Goal: Contribute content

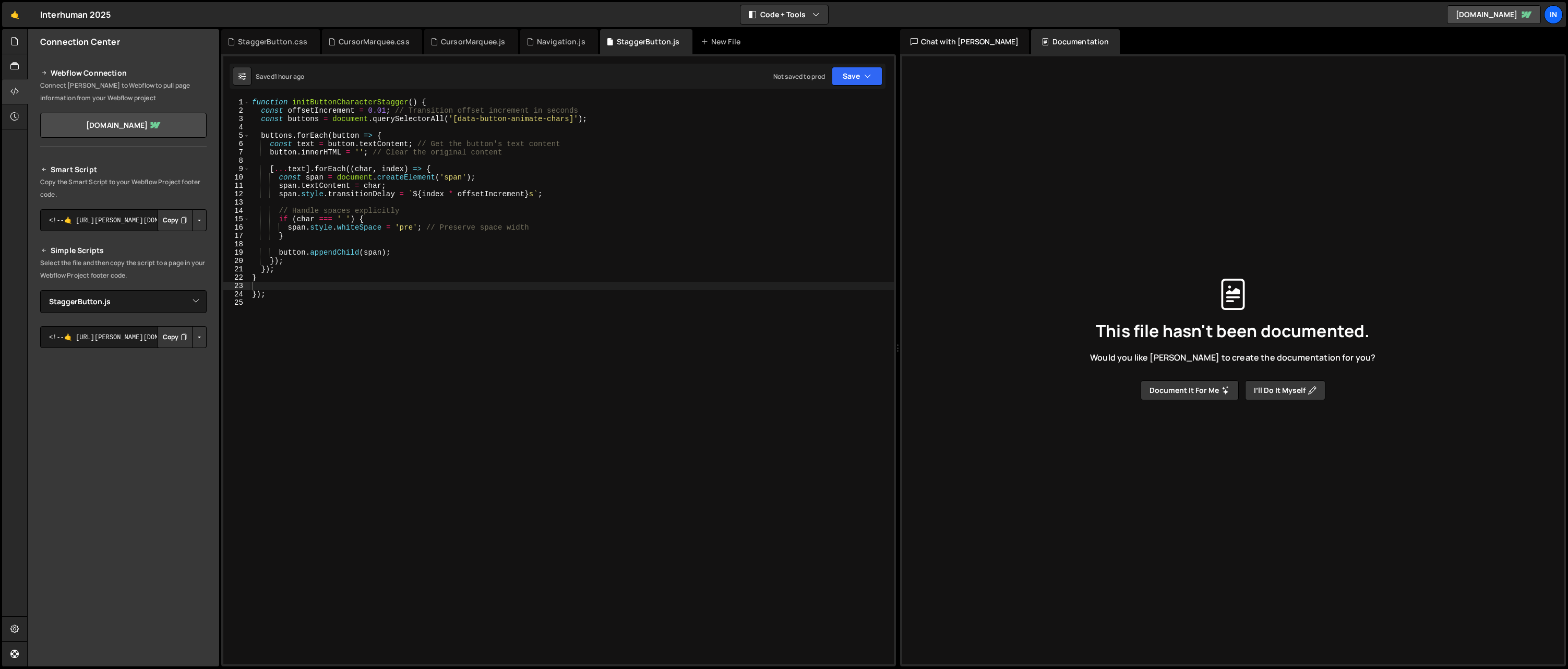
select select "45890"
click at [16, 59] on div at bounding box center [15, 66] width 25 height 25
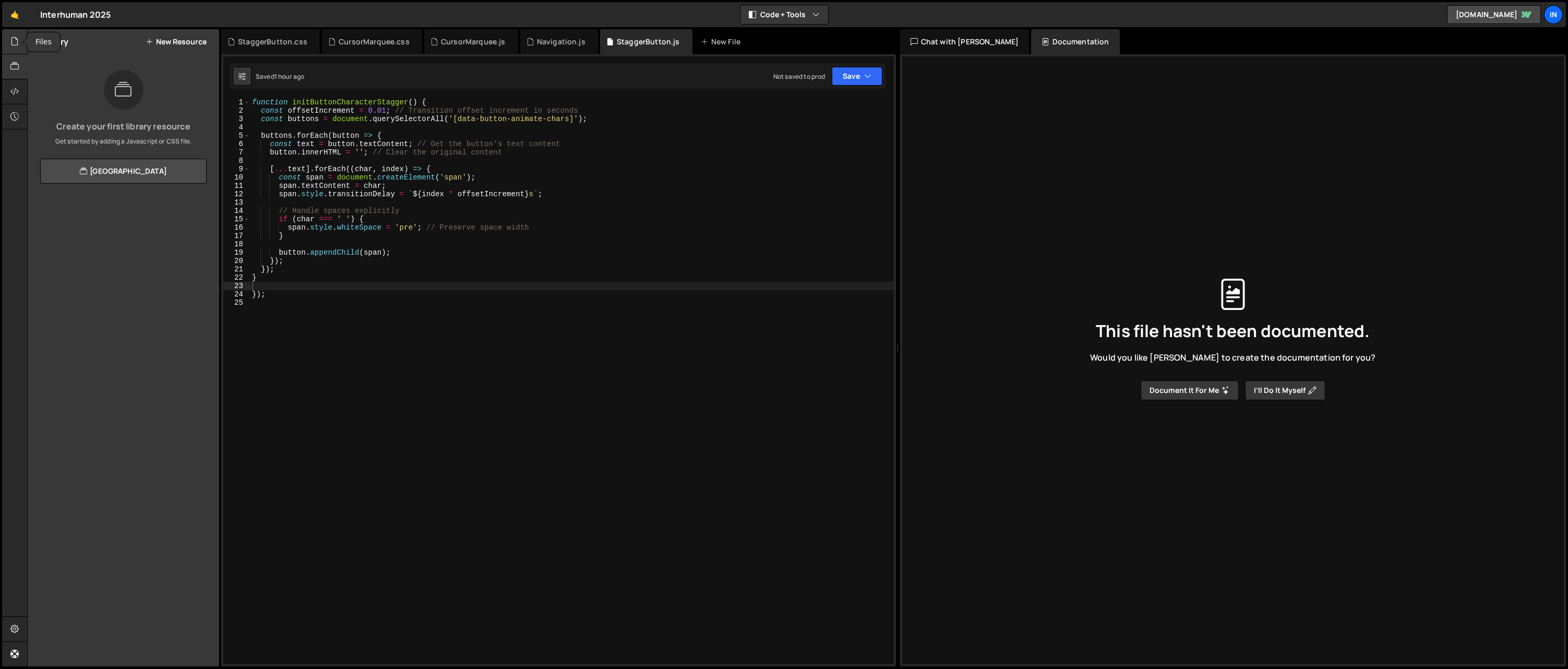
click at [16, 49] on div at bounding box center [15, 42] width 25 height 25
click at [65, 113] on div "1 Navigation.js 0" at bounding box center [129, 106] width 179 height 21
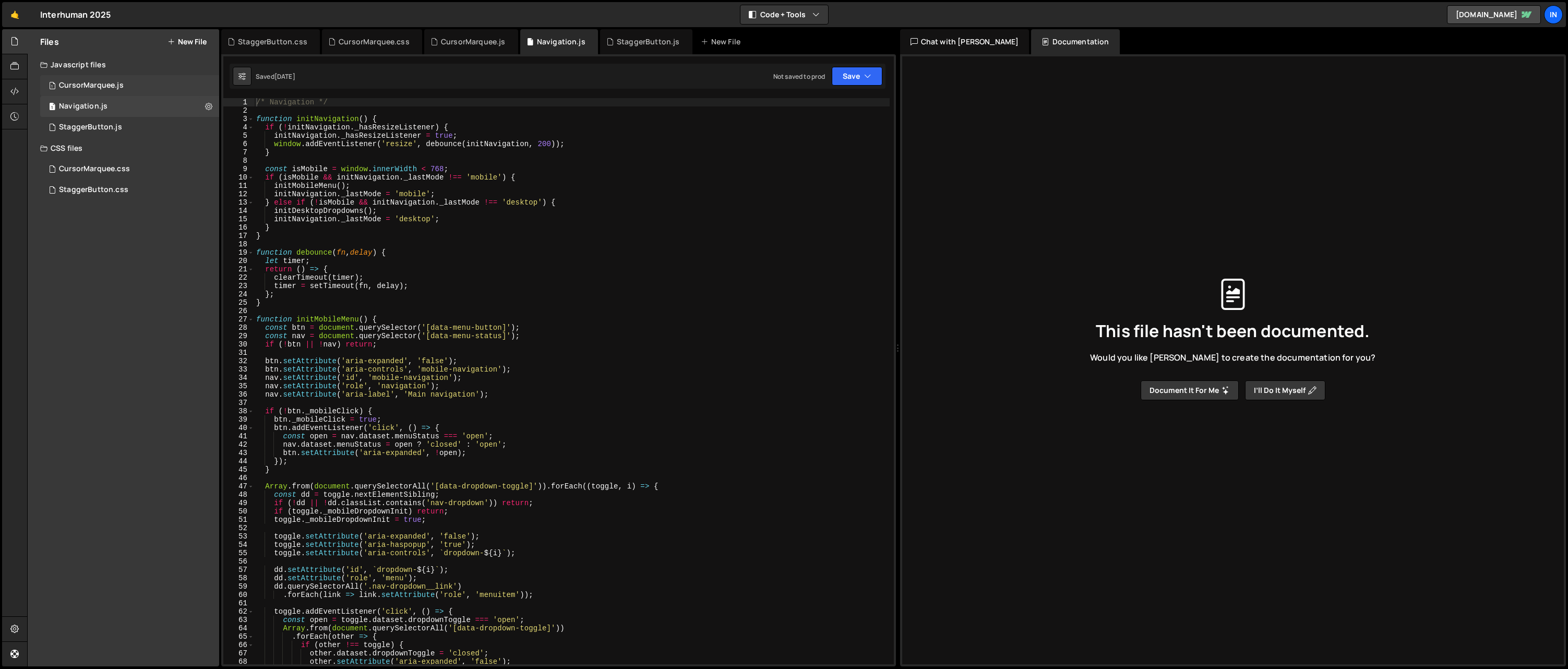
click at [105, 76] on div "1 CursorMarquee.js 0" at bounding box center [129, 86] width 179 height 21
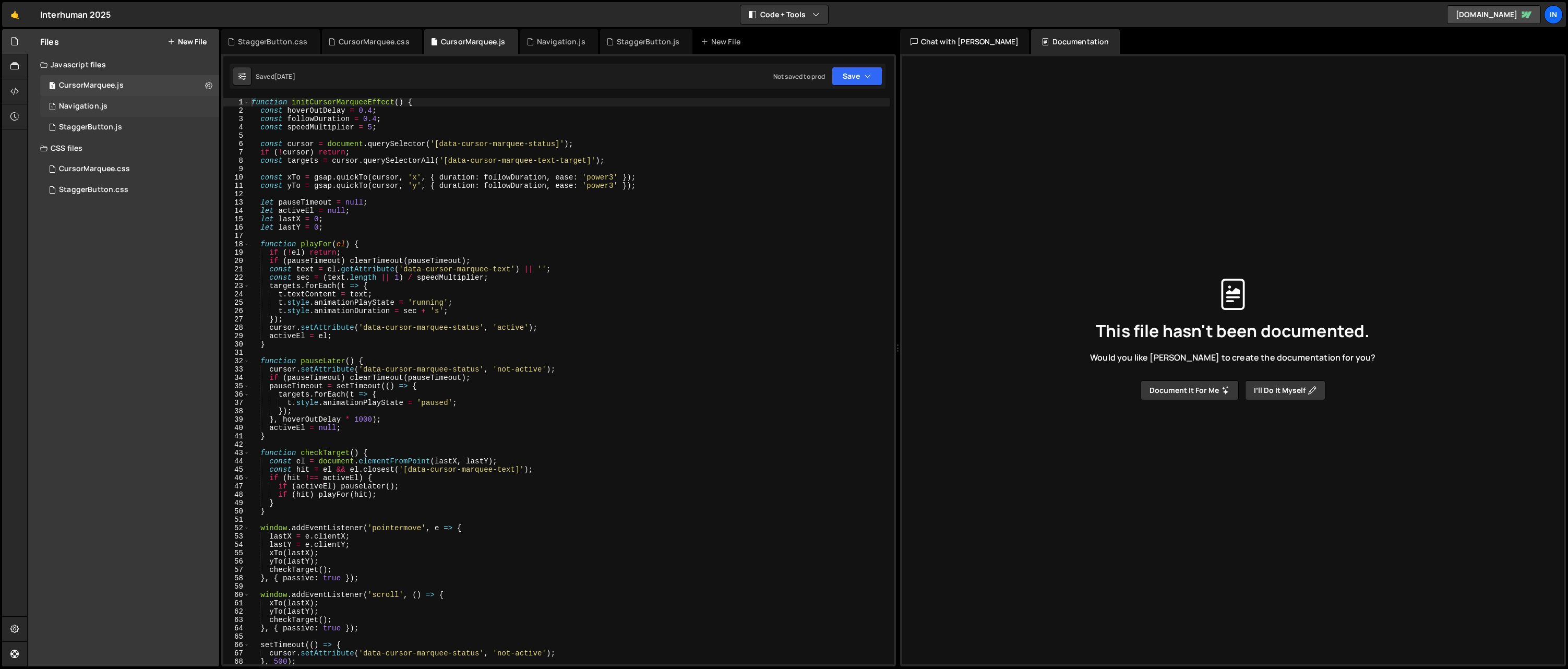
click at [104, 102] on div "Navigation.js" at bounding box center [83, 106] width 48 height 9
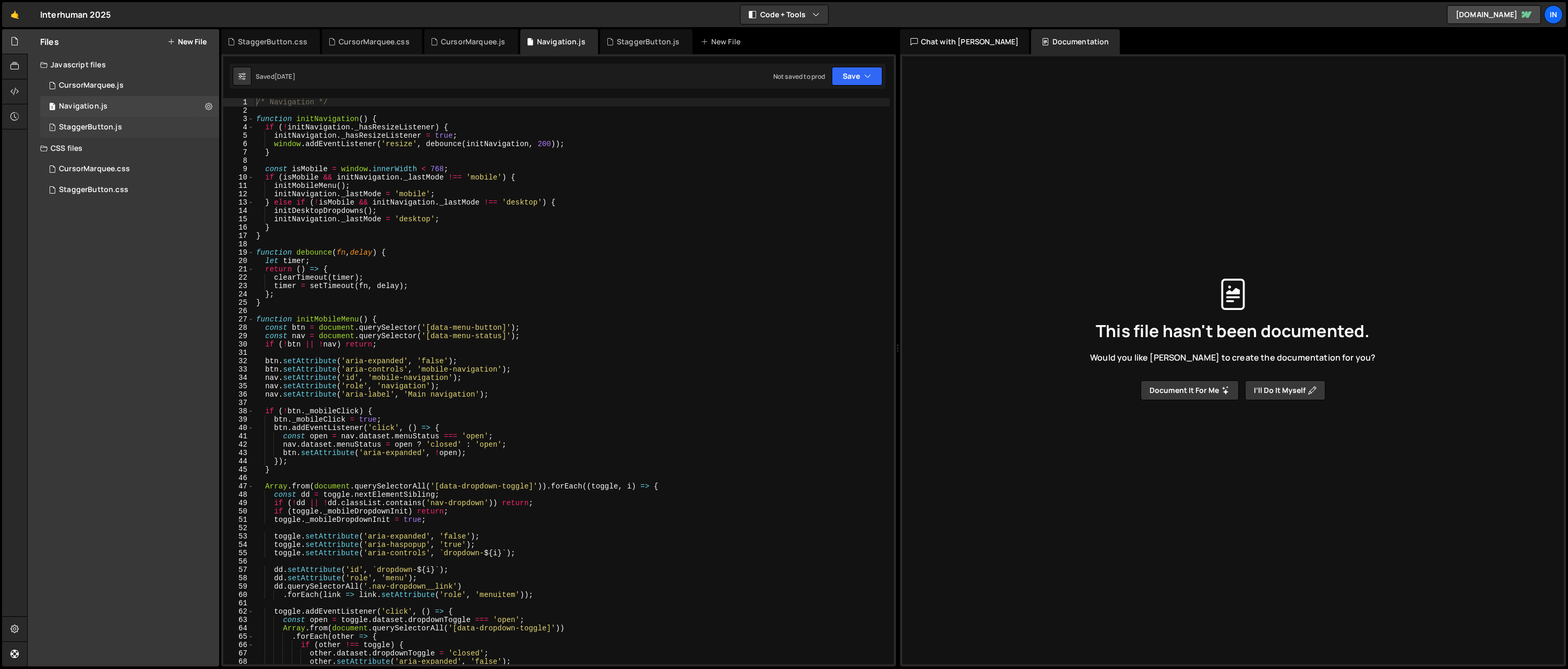
click at [104, 120] on div "1 StaggerButton.js 0" at bounding box center [129, 128] width 179 height 21
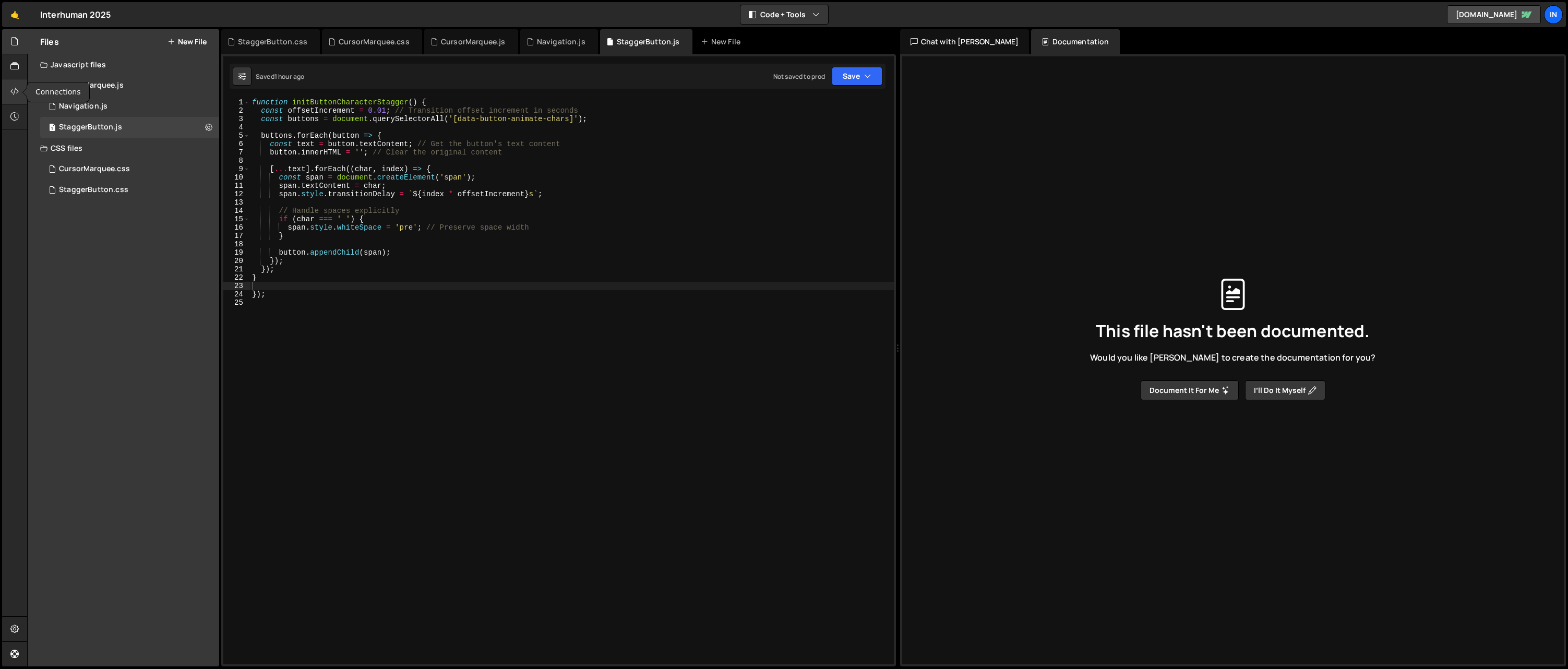
click at [20, 96] on div at bounding box center [15, 92] width 25 height 25
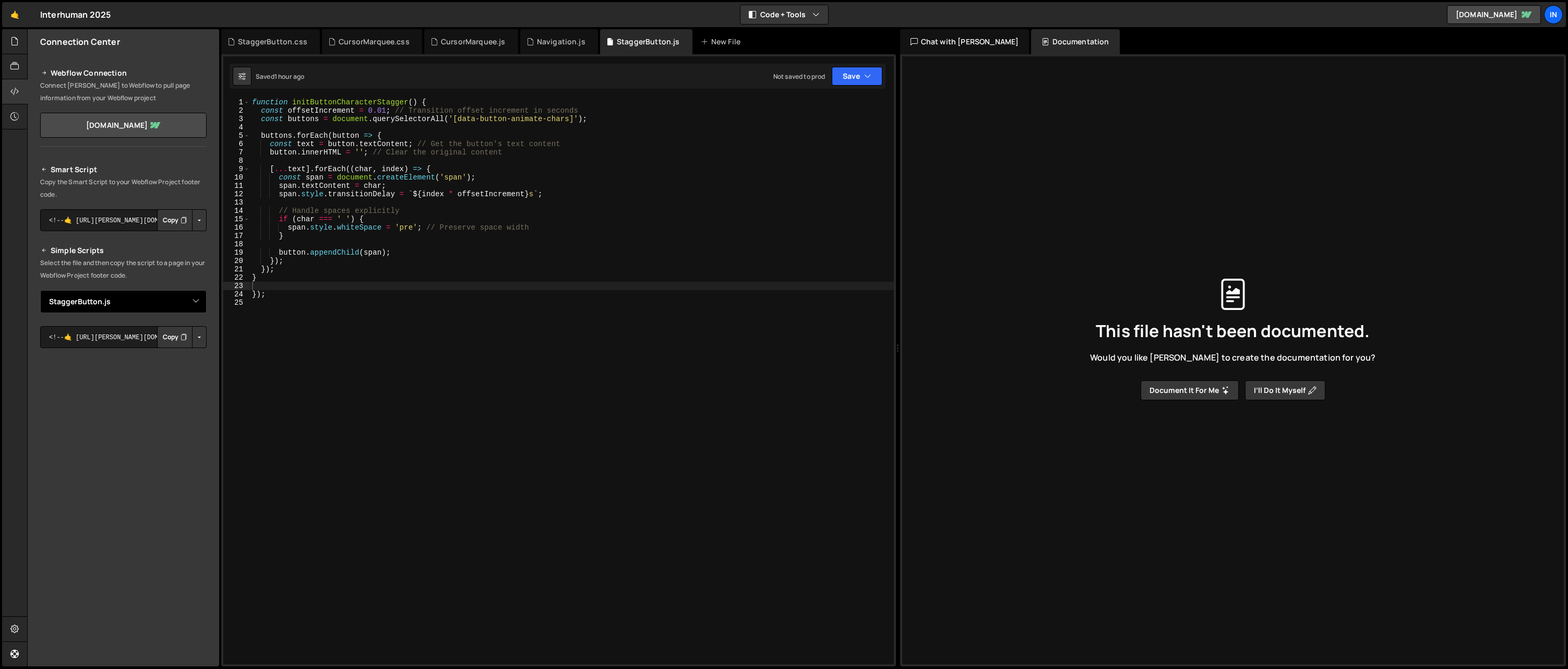
click at [137, 303] on select "Select File CursorMarquee.js Navigation.js StaggerButton.js CursorMarquee.css S…" at bounding box center [123, 302] width 167 height 23
click at [40, 290] on select "Select File CursorMarquee.js Navigation.js StaggerButton.js CursorMarquee.css S…" at bounding box center [123, 302] width 167 height 23
click at [112, 337] on textarea "<!--🤙 [URL][PERSON_NAME][DOMAIN_NAME]> <script>document.addEventListener("DOMCo…" at bounding box center [123, 337] width 167 height 22
click at [206, 334] on button "Button group with nested dropdown" at bounding box center [199, 337] width 15 height 22
click at [165, 372] on link "Copy Production Script" at bounding box center [155, 372] width 102 height 15
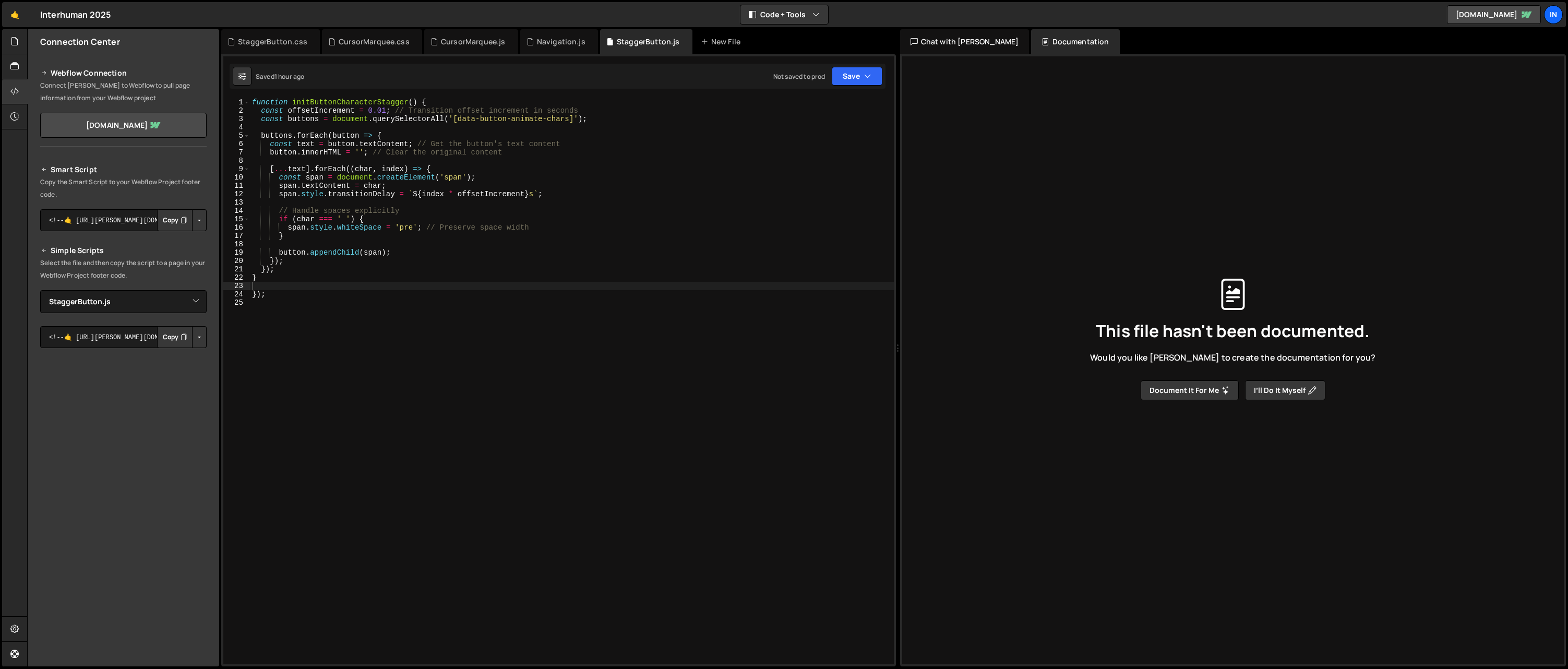
click at [202, 222] on button "Button group with nested dropdown" at bounding box center [199, 220] width 15 height 22
click at [183, 250] on link "Copy Production Script" at bounding box center [155, 255] width 102 height 15
click at [15, 65] on icon at bounding box center [15, 66] width 8 height 11
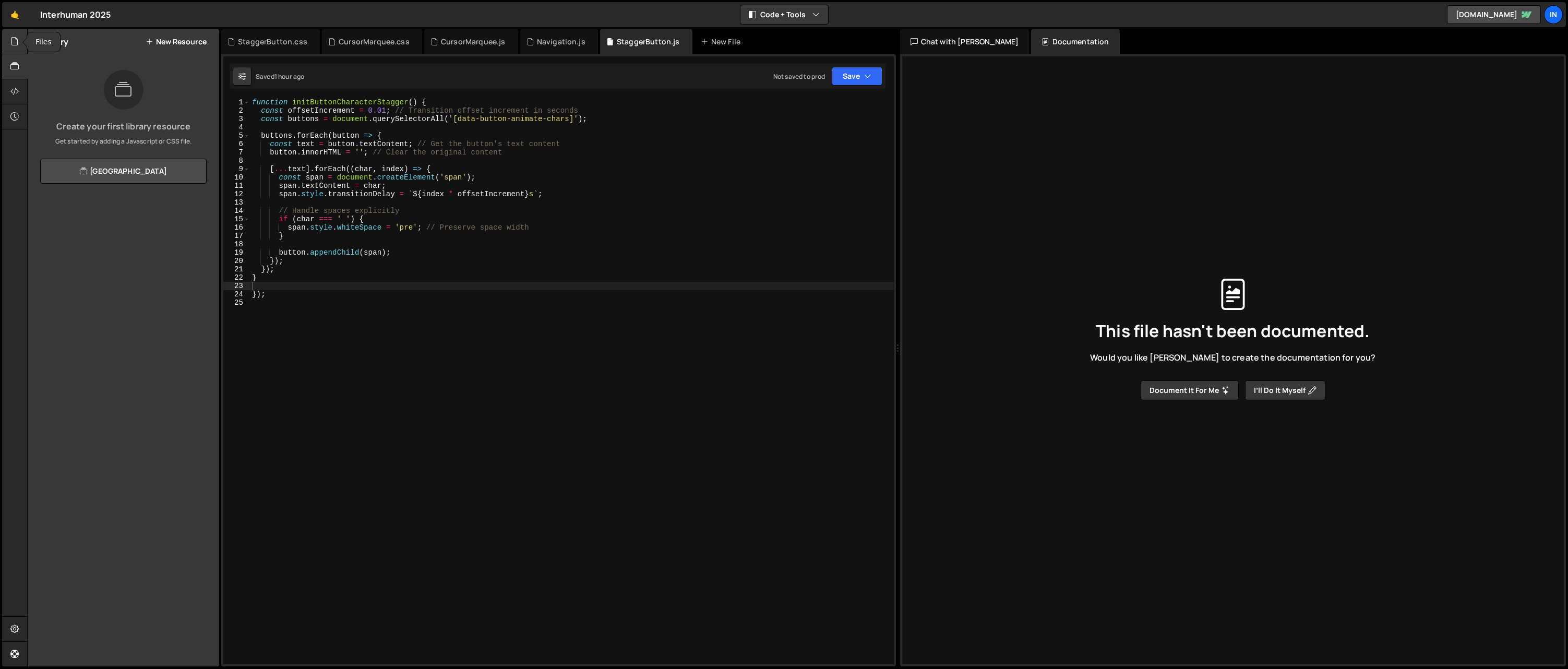
click at [16, 48] on div at bounding box center [15, 42] width 25 height 25
click at [90, 191] on div "StaggerButton.css" at bounding box center [93, 190] width 69 height 9
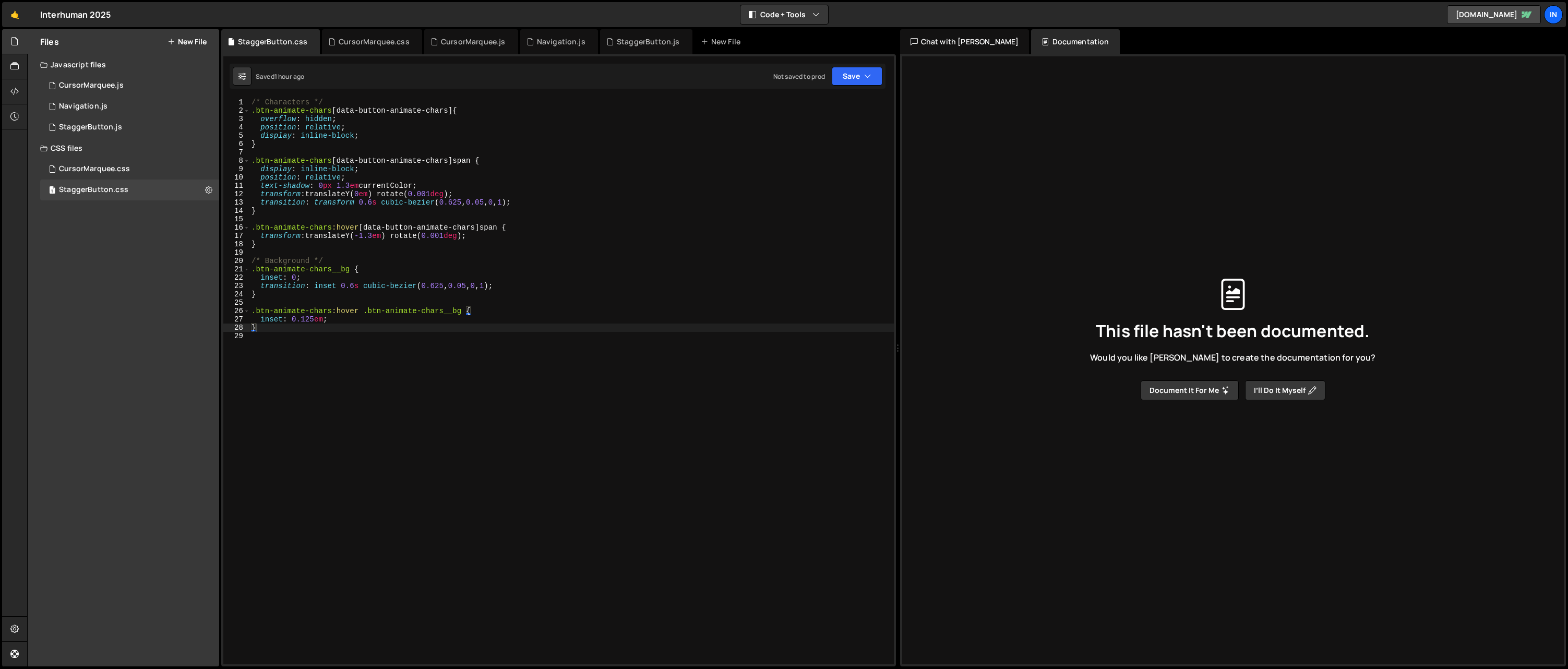
click at [176, 44] on button "New File" at bounding box center [187, 42] width 39 height 8
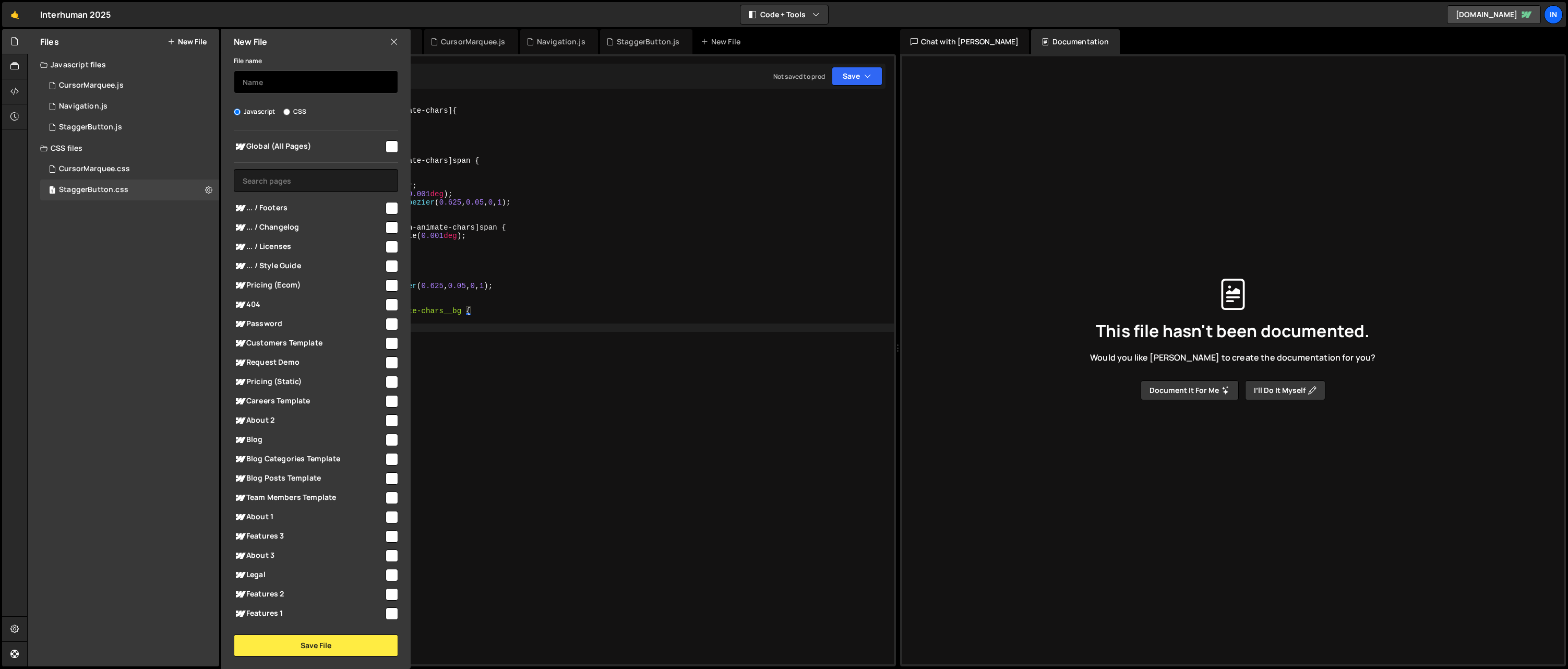
click at [255, 80] on input "text" at bounding box center [316, 82] width 164 height 23
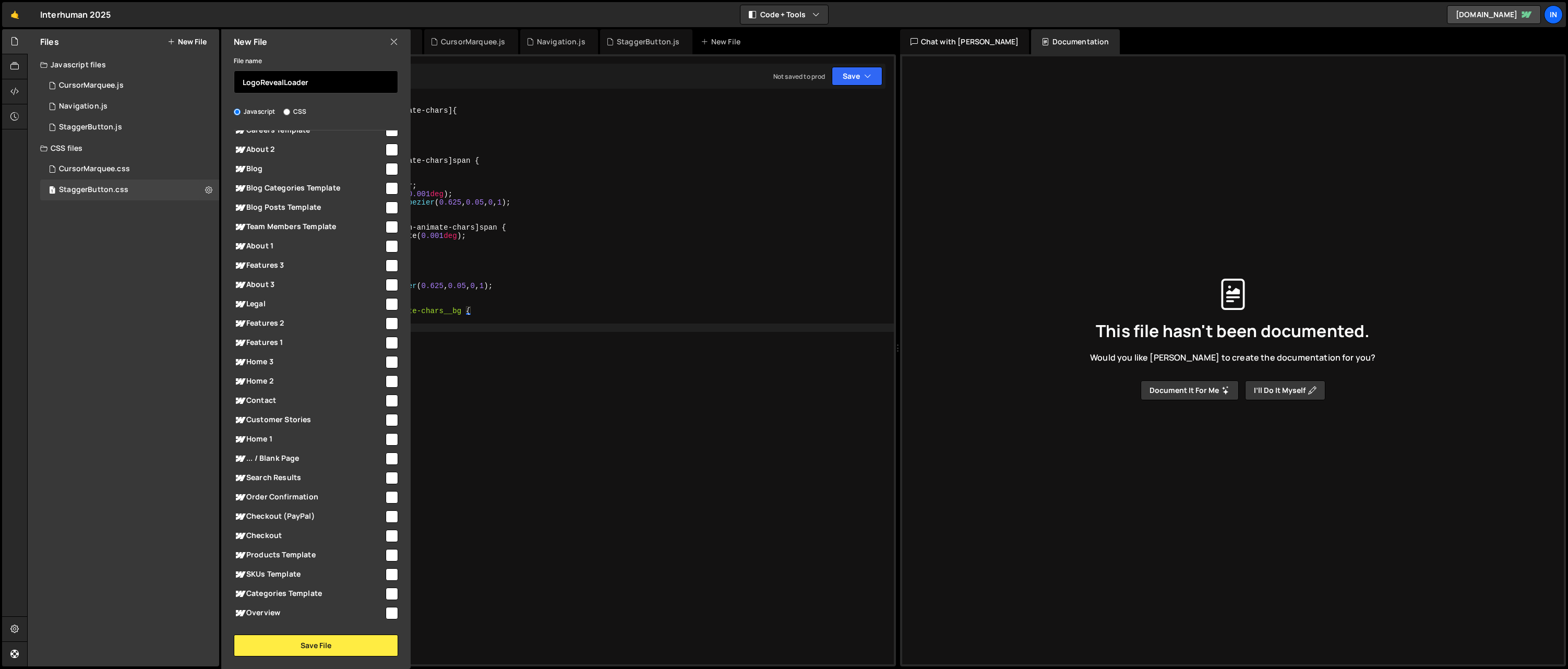
scroll to position [287, 0]
type input "LogoRevealLoader"
click at [386, 425] on input "checkbox" at bounding box center [392, 423] width 12 height 12
checkbox input "true"
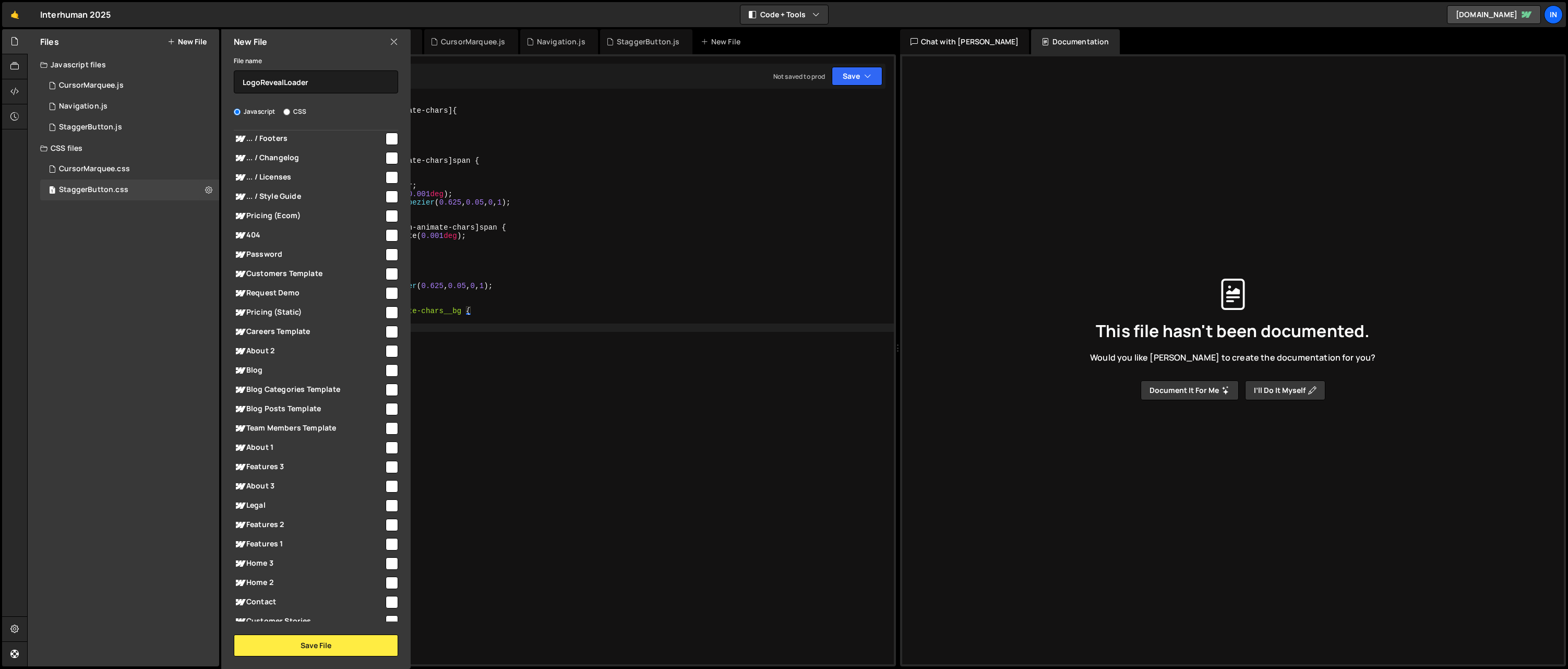
scroll to position [0, 0]
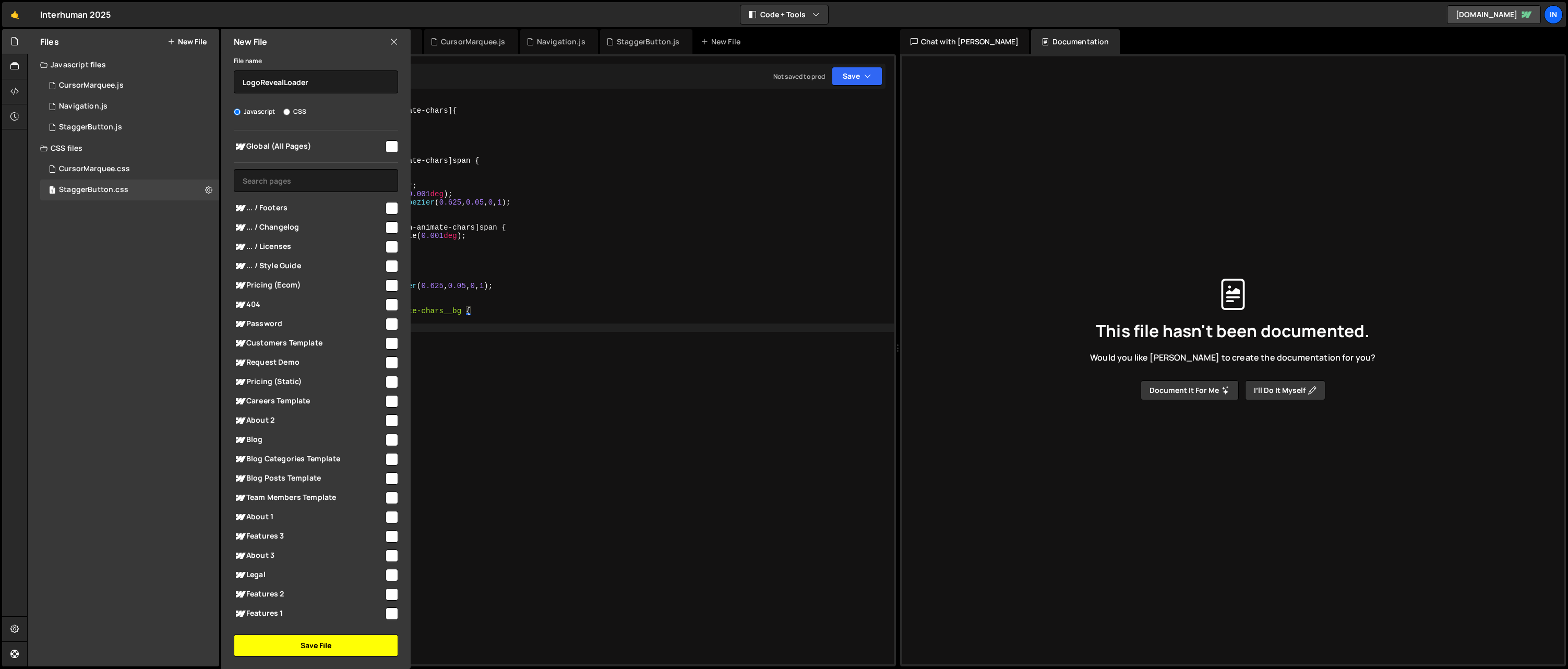
click at [299, 646] on button "Save File" at bounding box center [316, 645] width 164 height 22
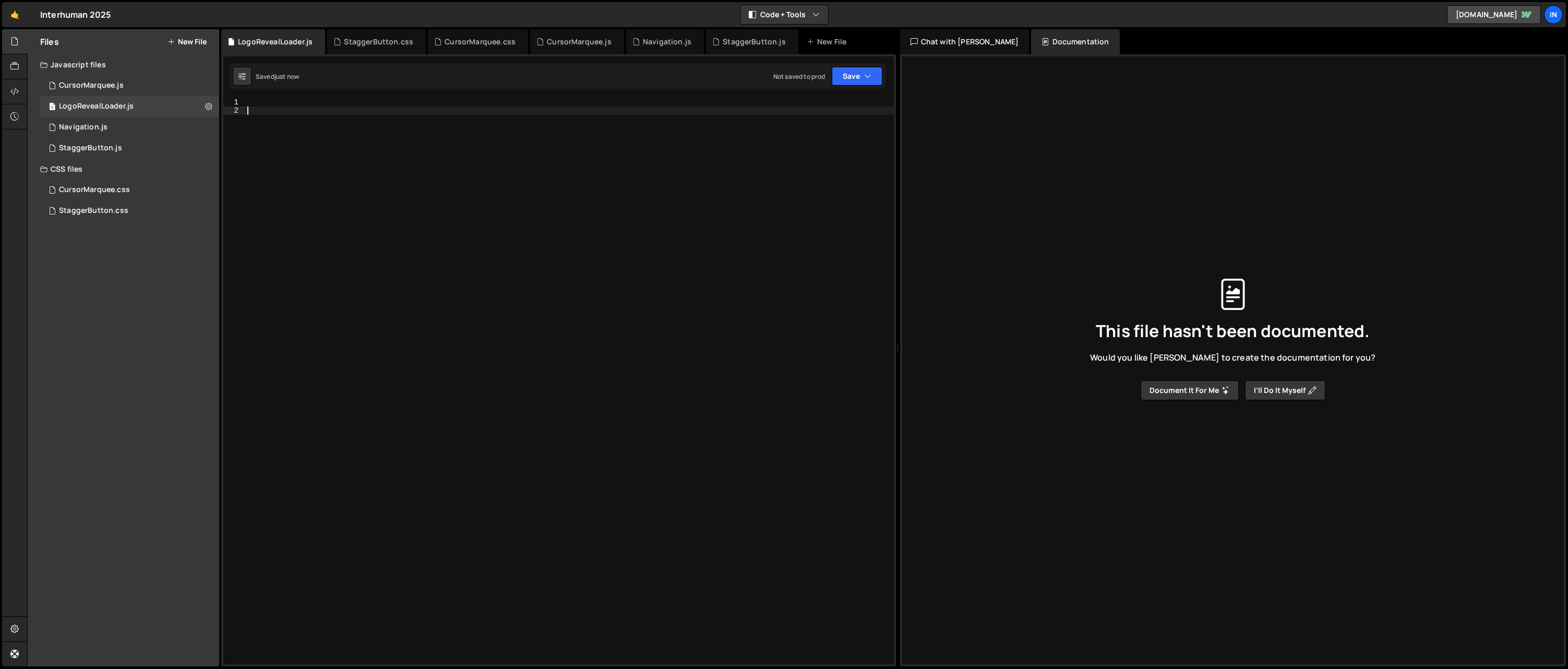
click at [340, 418] on div at bounding box center [570, 389] width 649 height 583
click at [308, 99] on div at bounding box center [570, 389] width 649 height 583
paste textarea "})"
type textarea "})"
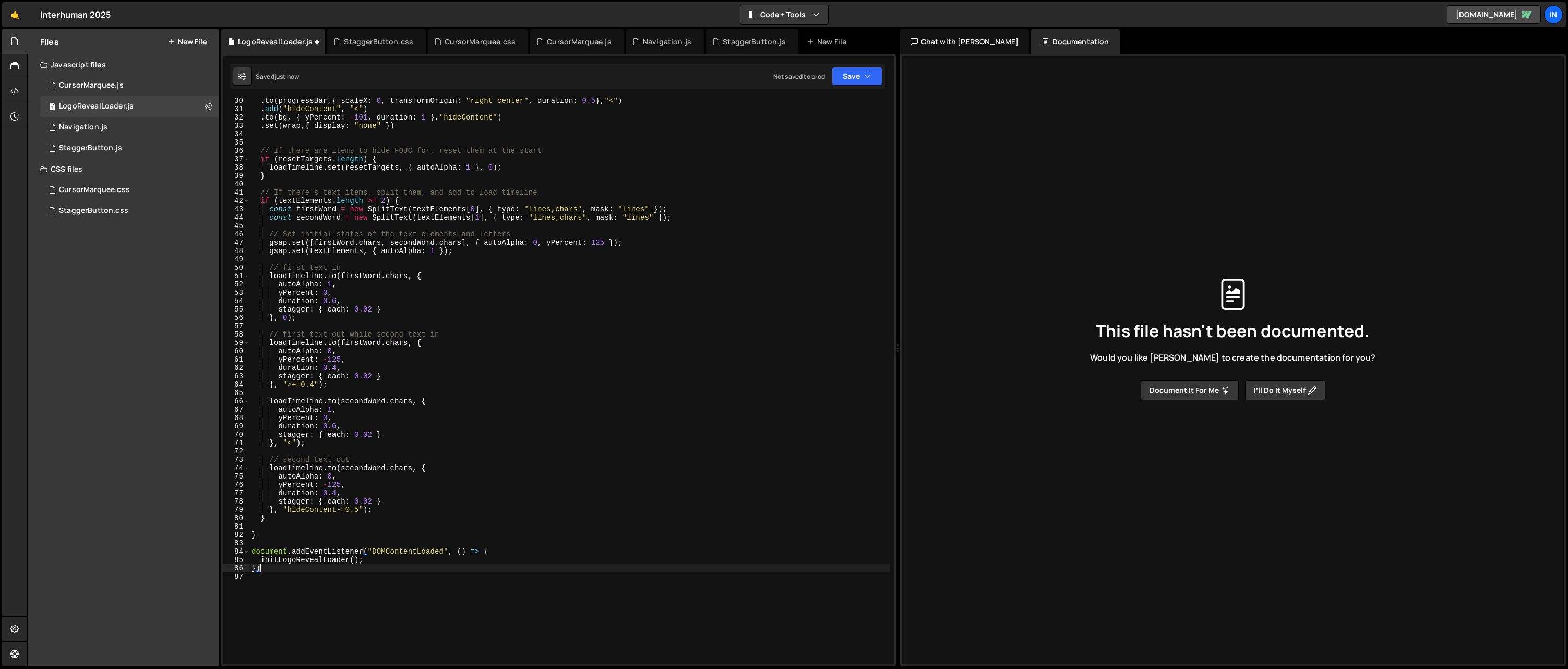
scroll to position [440, 0]
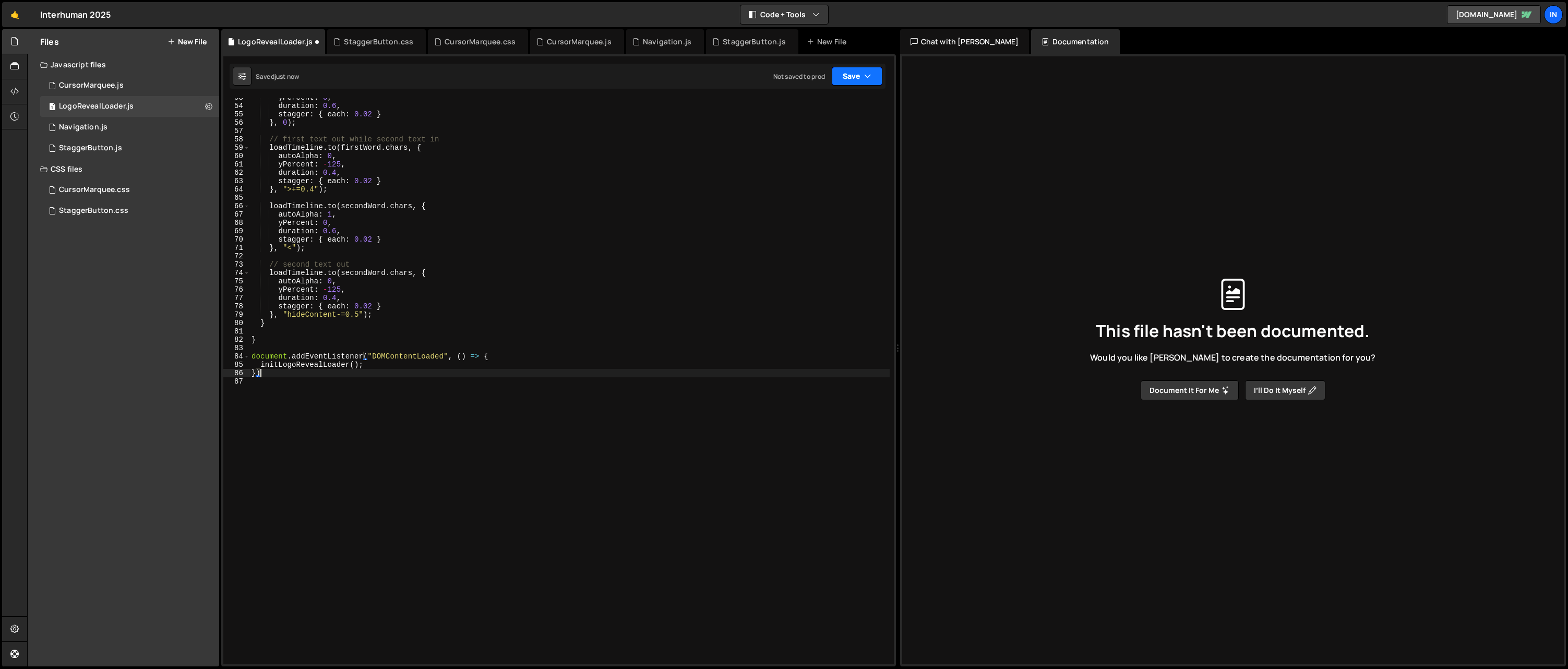
click at [852, 77] on button "Save" at bounding box center [858, 76] width 51 height 19
click at [825, 135] on div "Save to Production S" at bounding box center [822, 136] width 109 height 11
